Goal: Find specific page/section: Find specific page/section

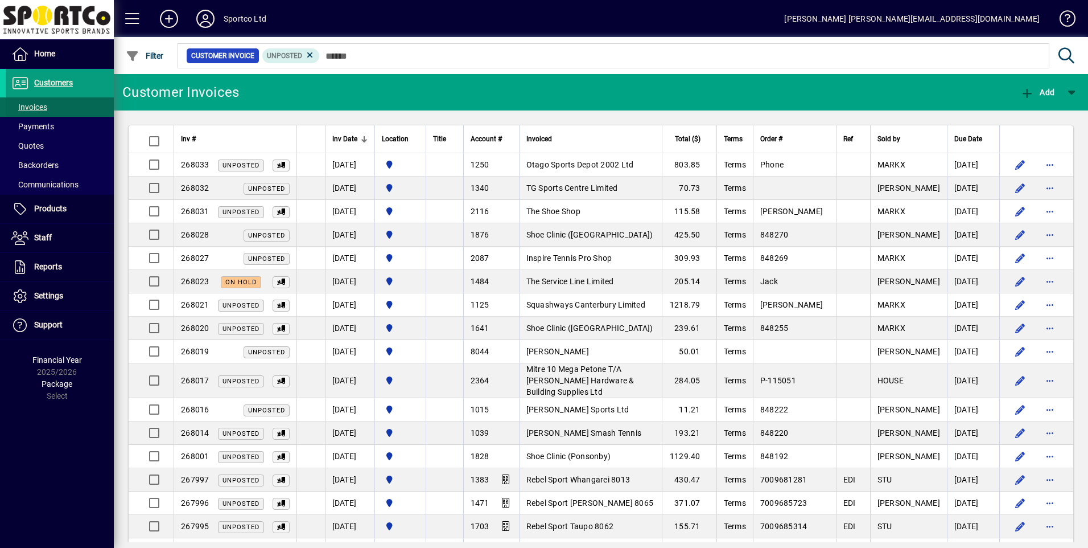
click at [47, 113] on span "Invoices" at bounding box center [27, 107] width 42 height 12
click at [57, 83] on span "Customers" at bounding box center [53, 82] width 39 height 9
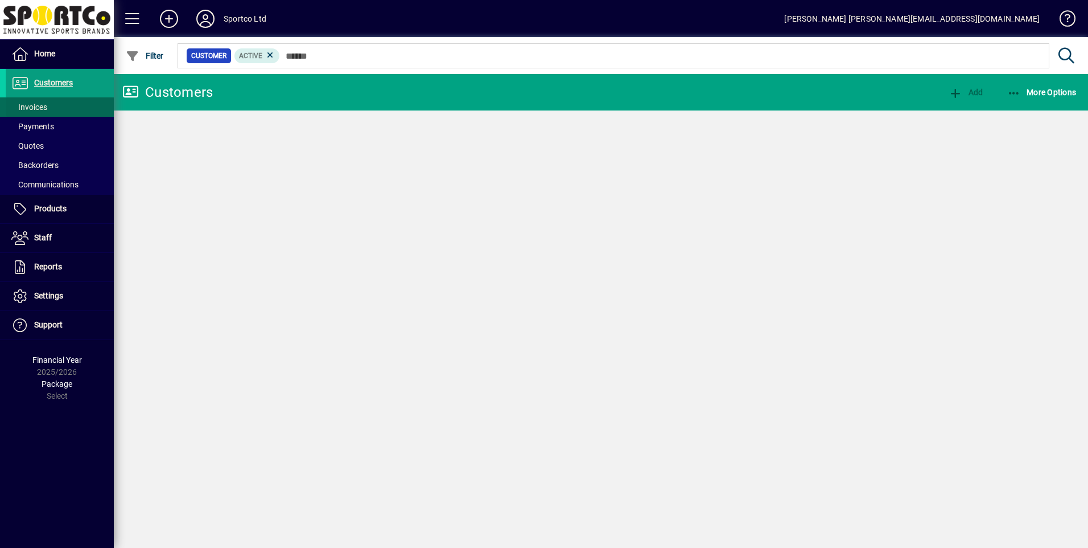
click at [36, 105] on span "Invoices" at bounding box center [29, 106] width 36 height 9
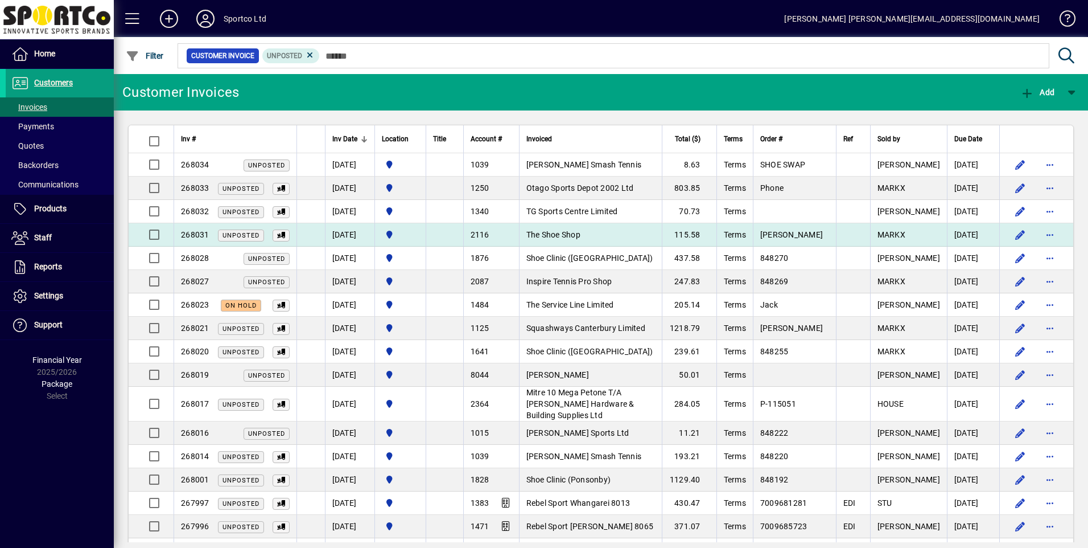
click at [605, 236] on td "The Shoe Shop" at bounding box center [590, 234] width 143 height 23
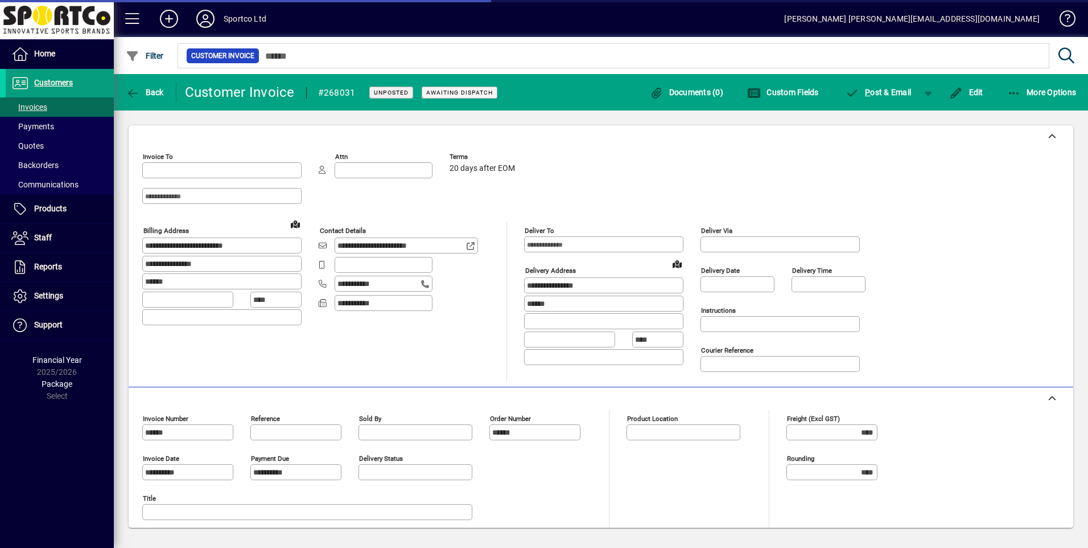
type input "**********"
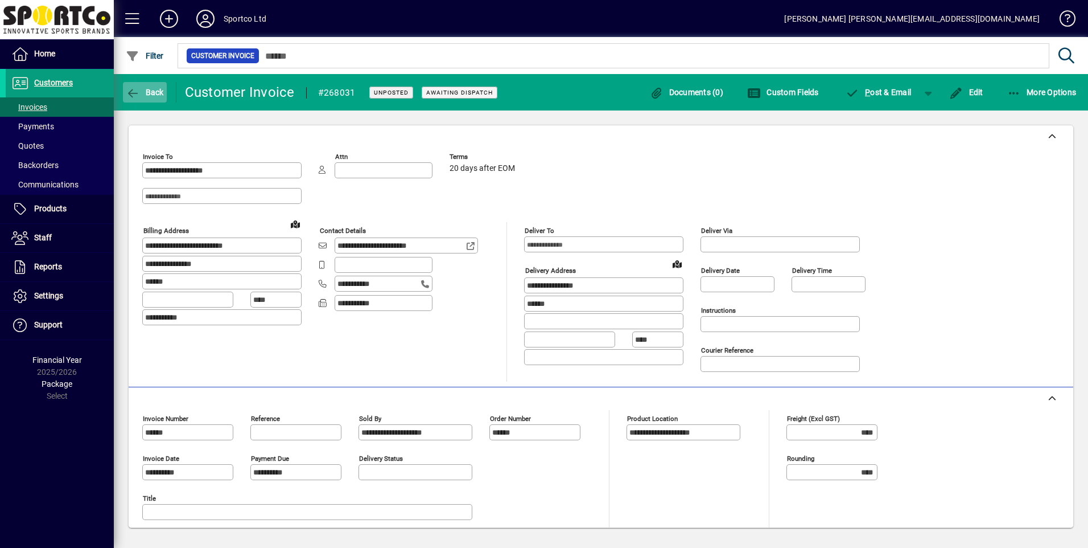
click at [129, 96] on icon "button" at bounding box center [133, 93] width 14 height 11
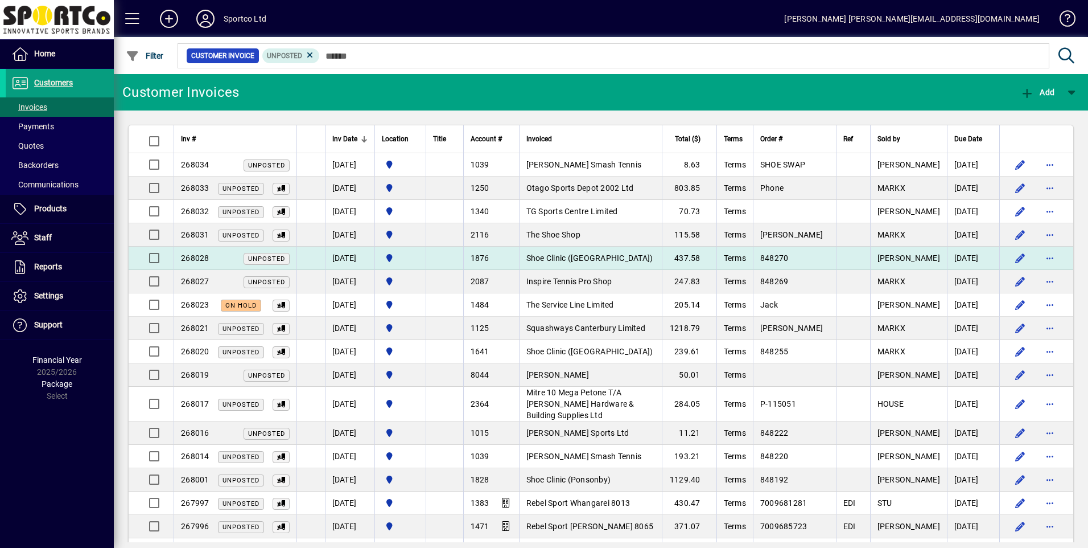
click at [563, 258] on span "Shoe Clinic ([GEOGRAPHIC_DATA])" at bounding box center [589, 257] width 127 height 9
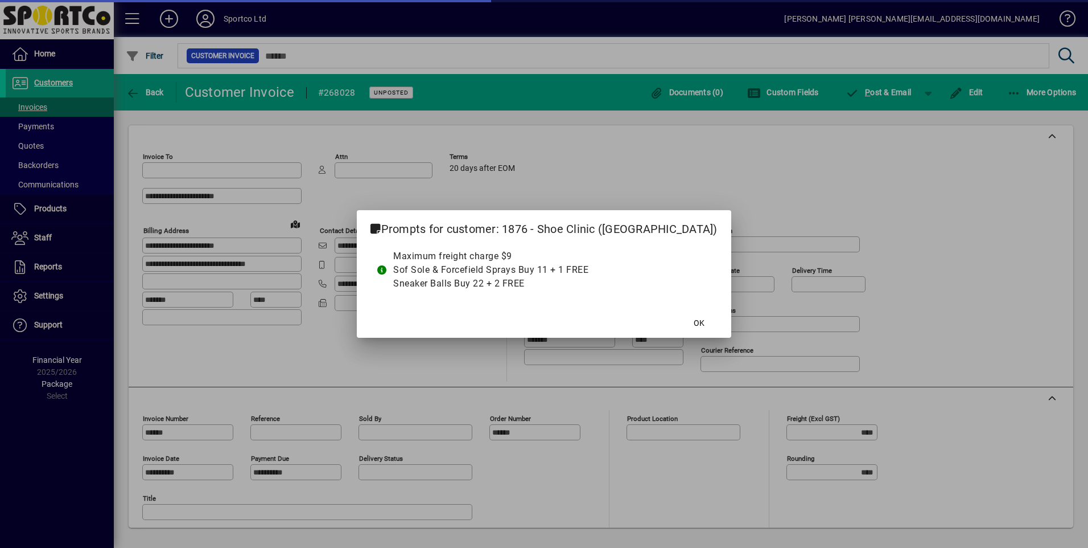
type input "**********"
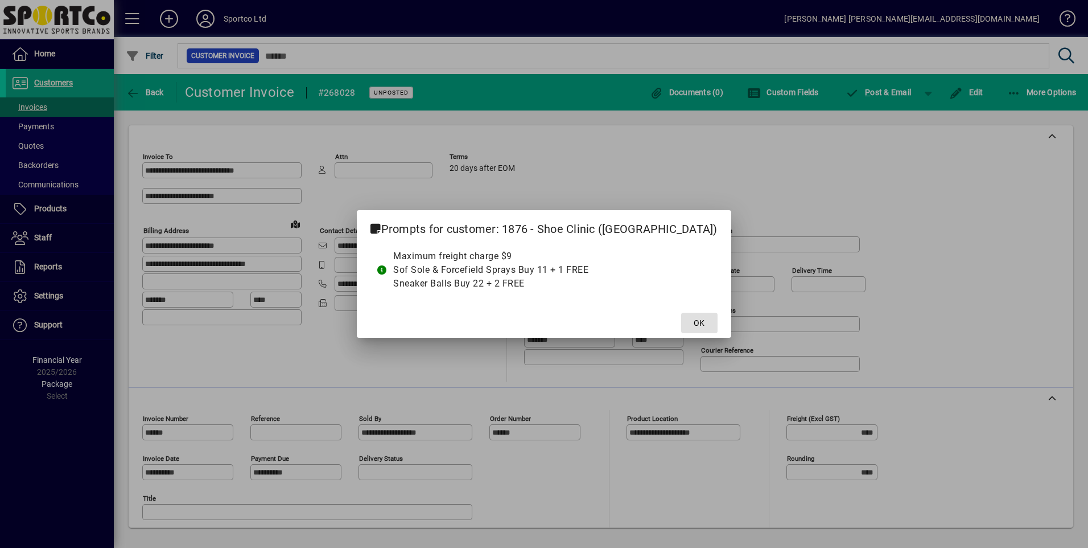
click at [694, 326] on span "OK" at bounding box center [699, 323] width 11 height 12
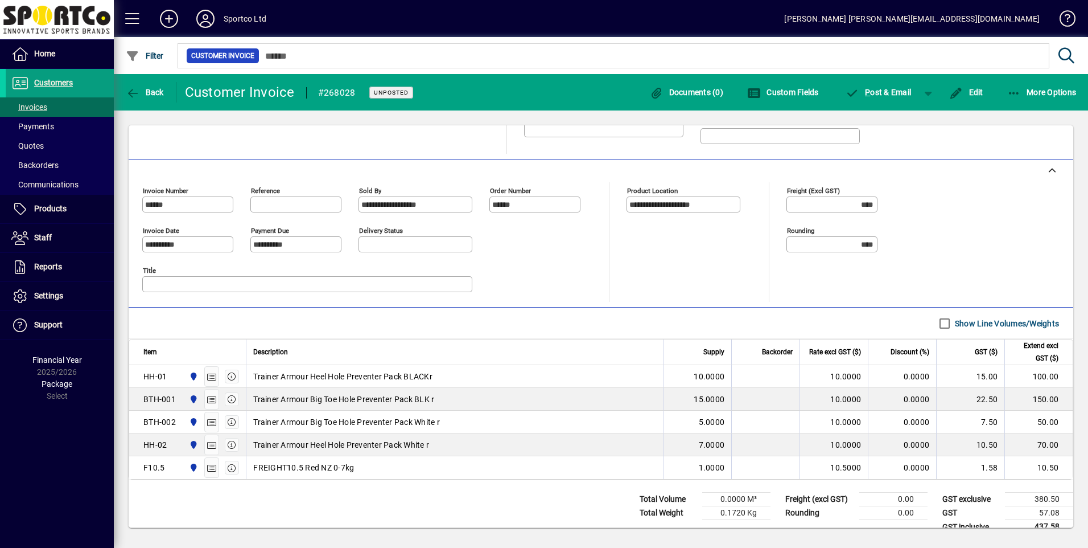
scroll to position [244, 0]
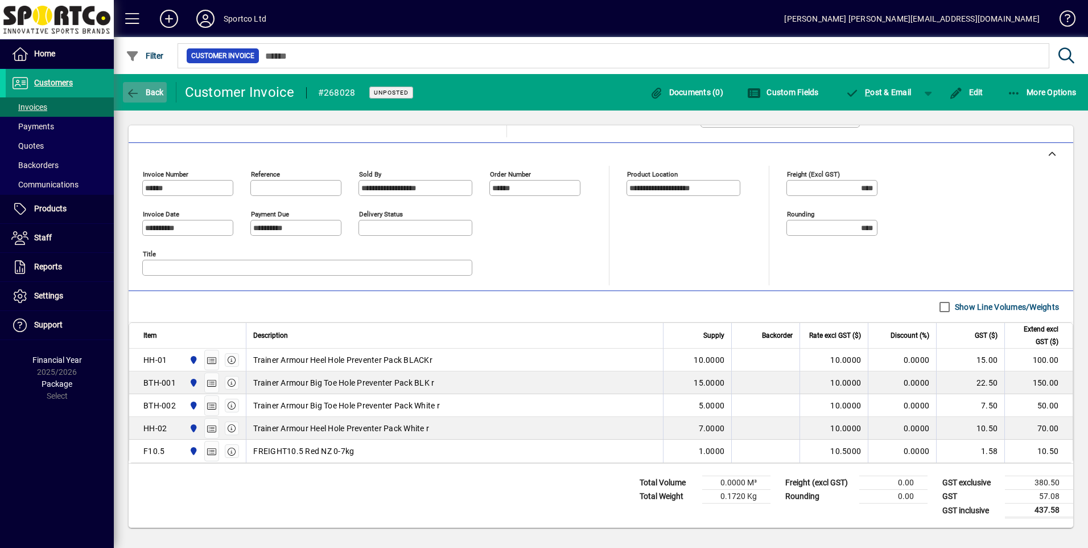
click at [147, 94] on span "Back" at bounding box center [145, 92] width 38 height 9
